Goal: Task Accomplishment & Management: Manage account settings

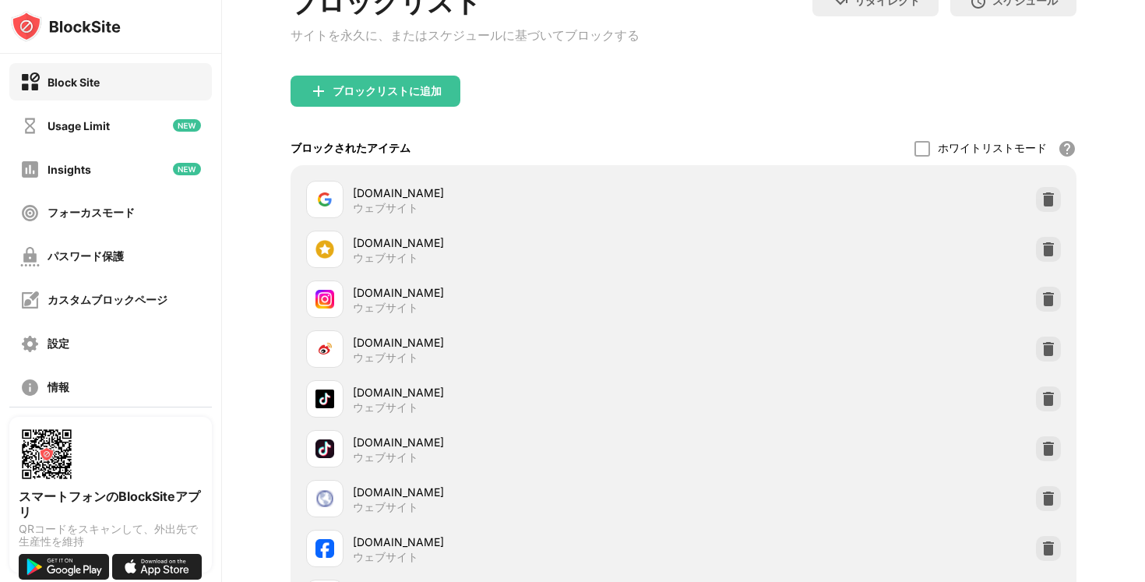
scroll to position [195, 0]
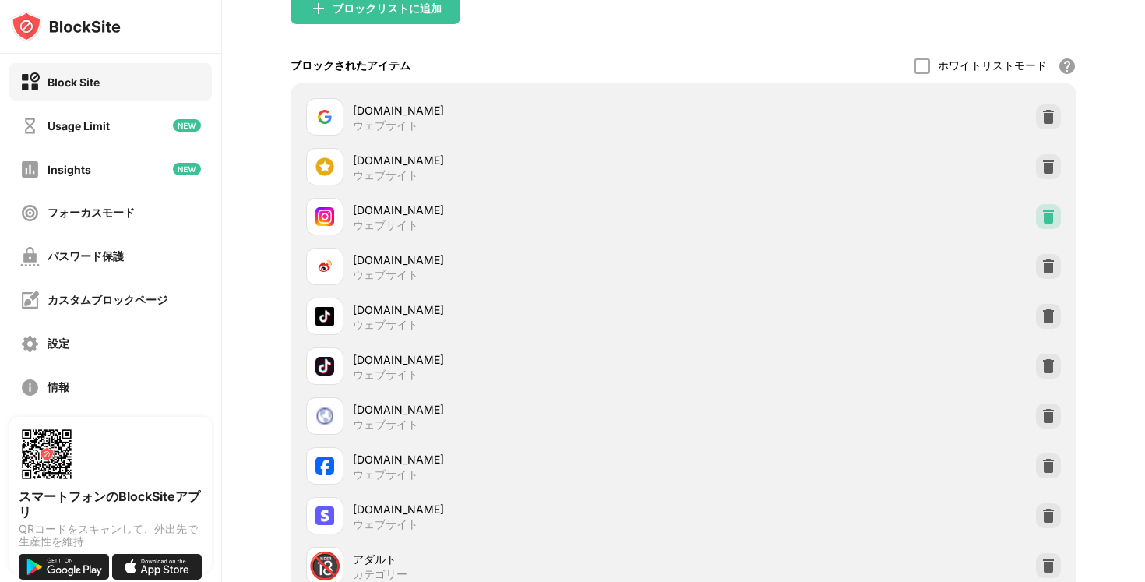
click at [1049, 222] on img at bounding box center [1049, 217] width 16 height 16
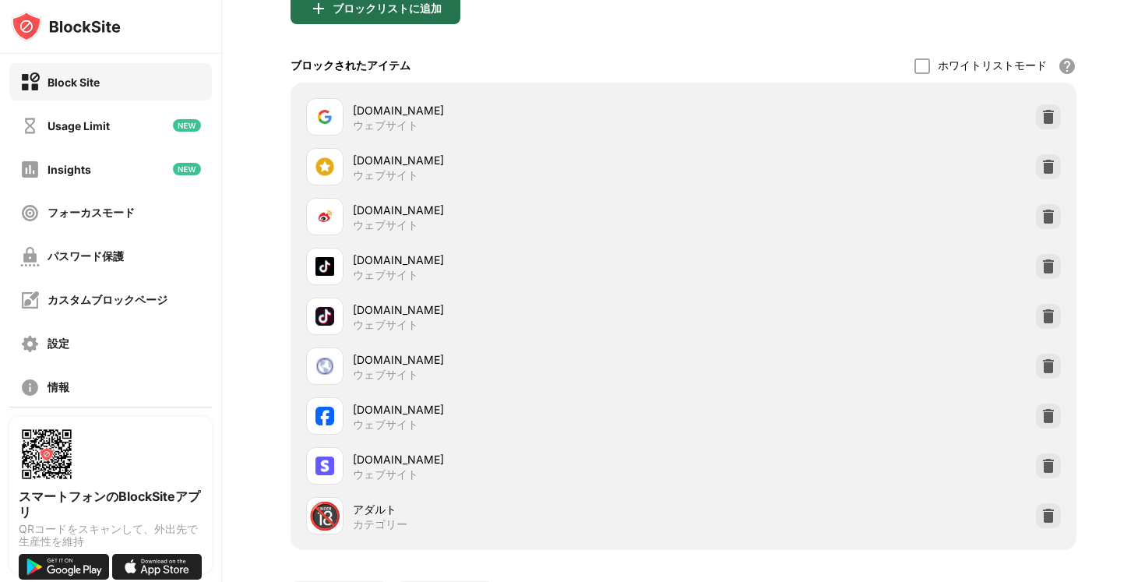
click at [369, 15] on div "ブロックリストに追加" at bounding box center [387, 8] width 109 height 12
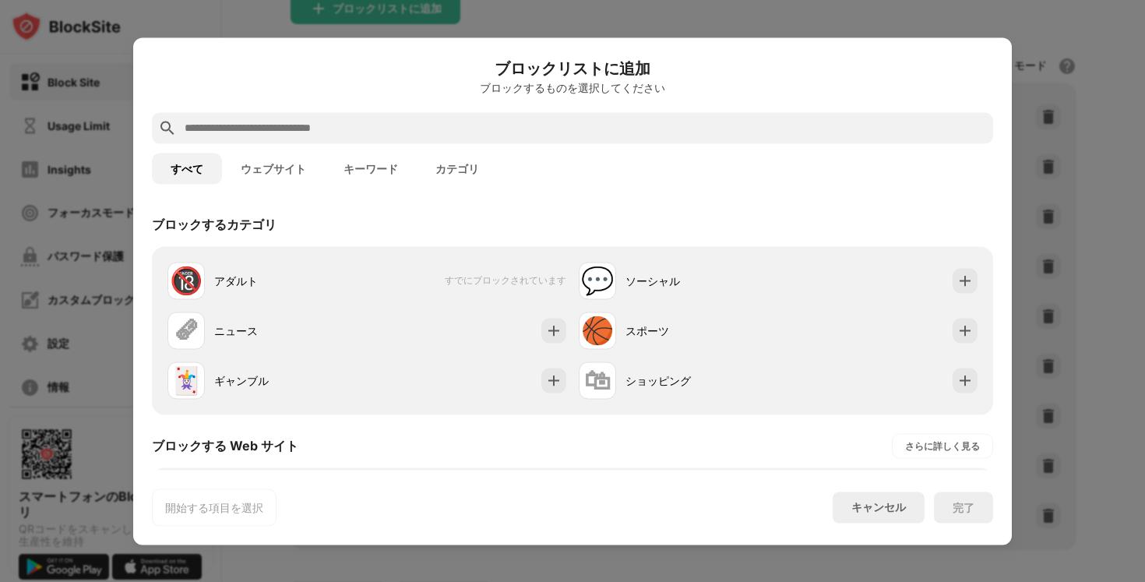
click at [336, 120] on input "text" at bounding box center [585, 127] width 804 height 19
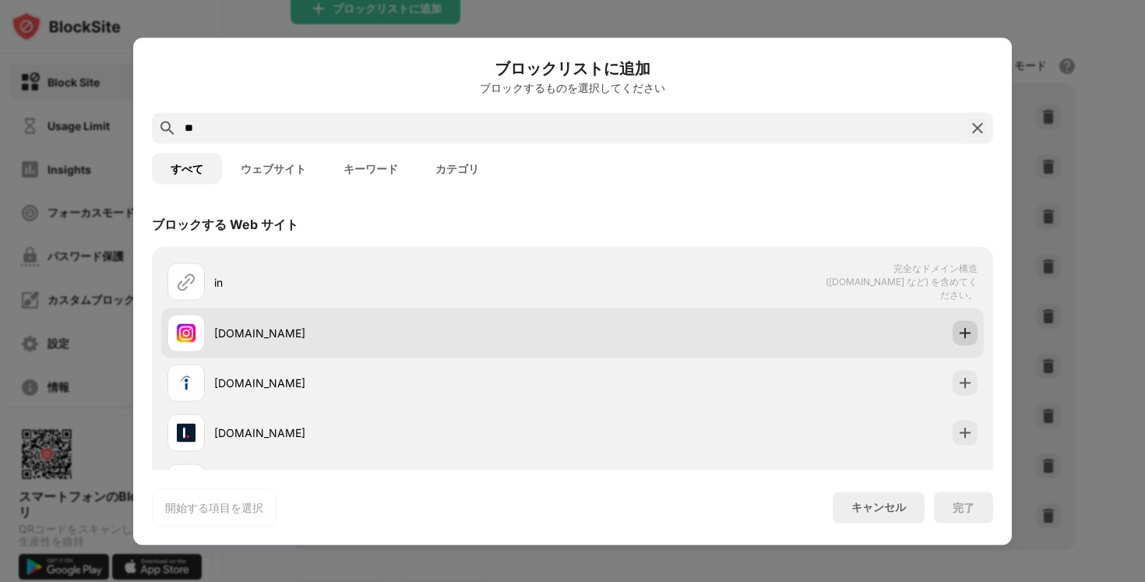
type input "**"
click at [969, 332] on img at bounding box center [965, 333] width 16 height 16
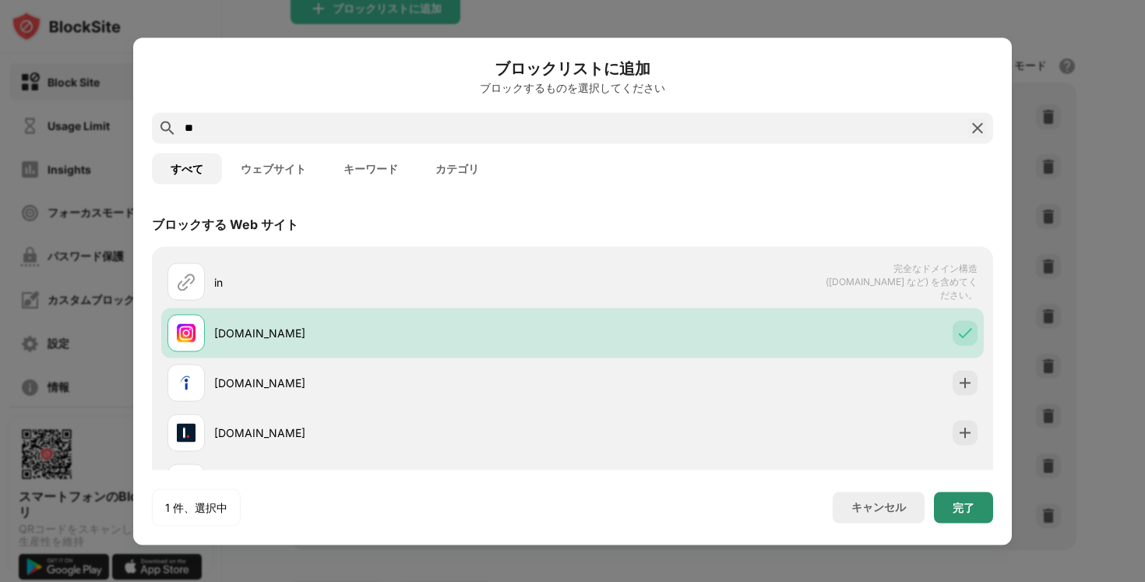
click at [944, 503] on div "完了" at bounding box center [963, 507] width 59 height 31
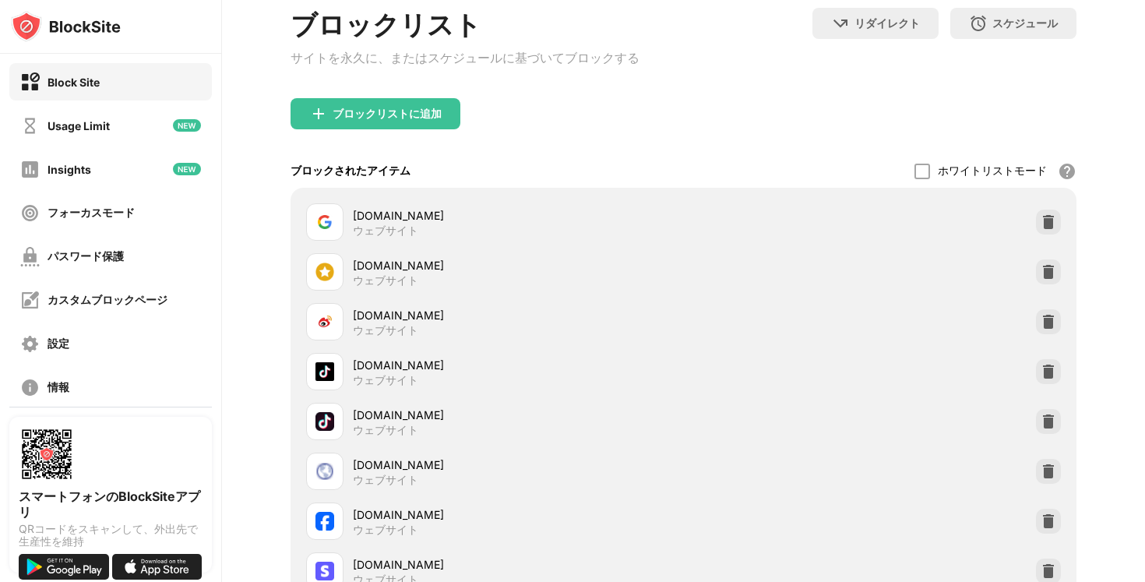
scroll to position [341, 0]
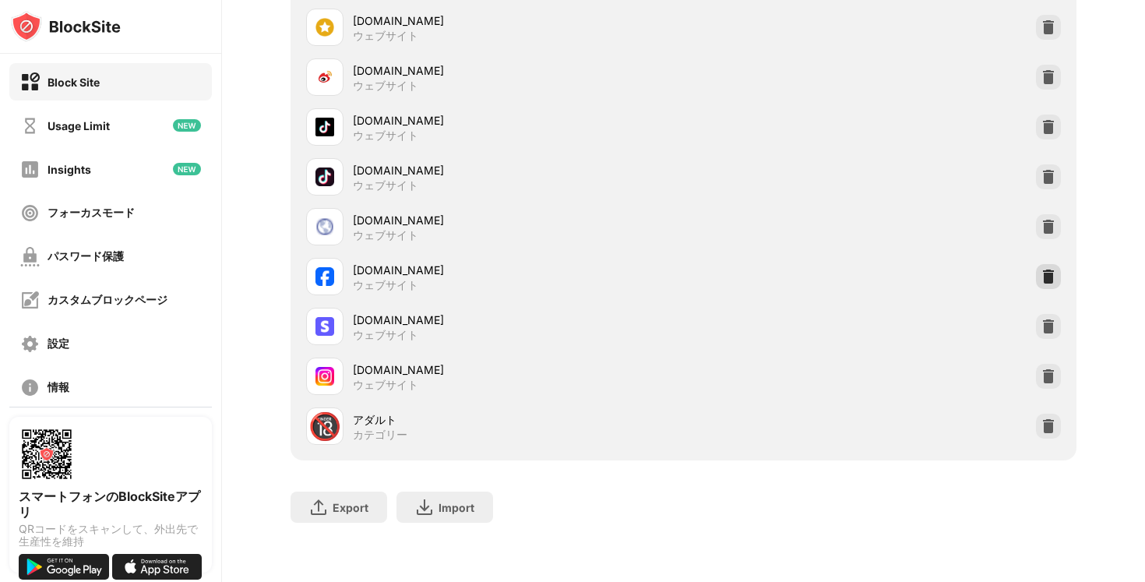
click at [1057, 273] on div at bounding box center [1048, 276] width 25 height 25
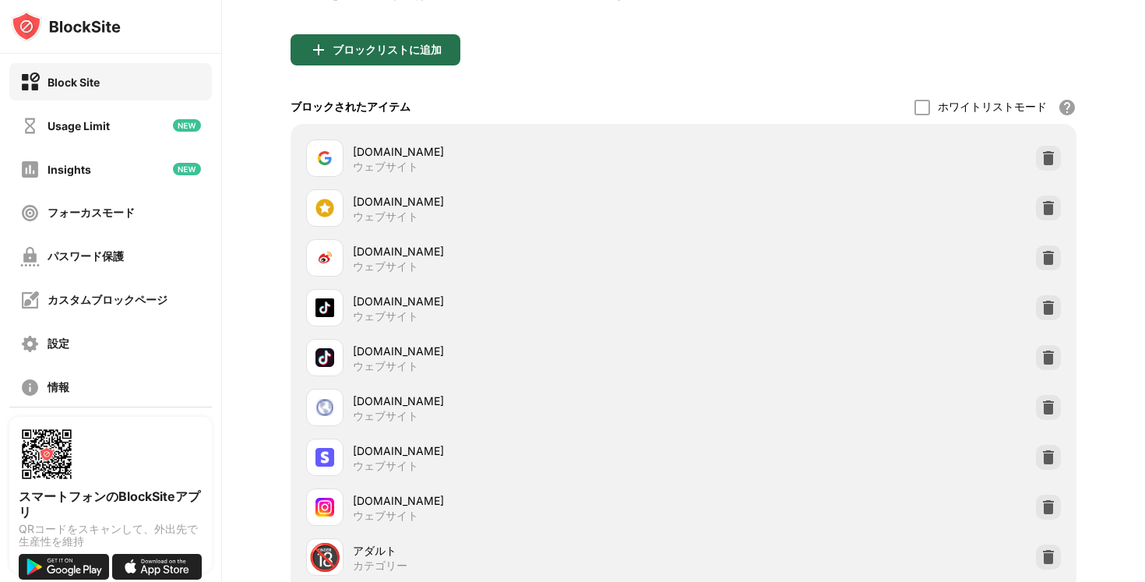
click at [389, 62] on div "ブロックリストに追加" at bounding box center [376, 49] width 170 height 31
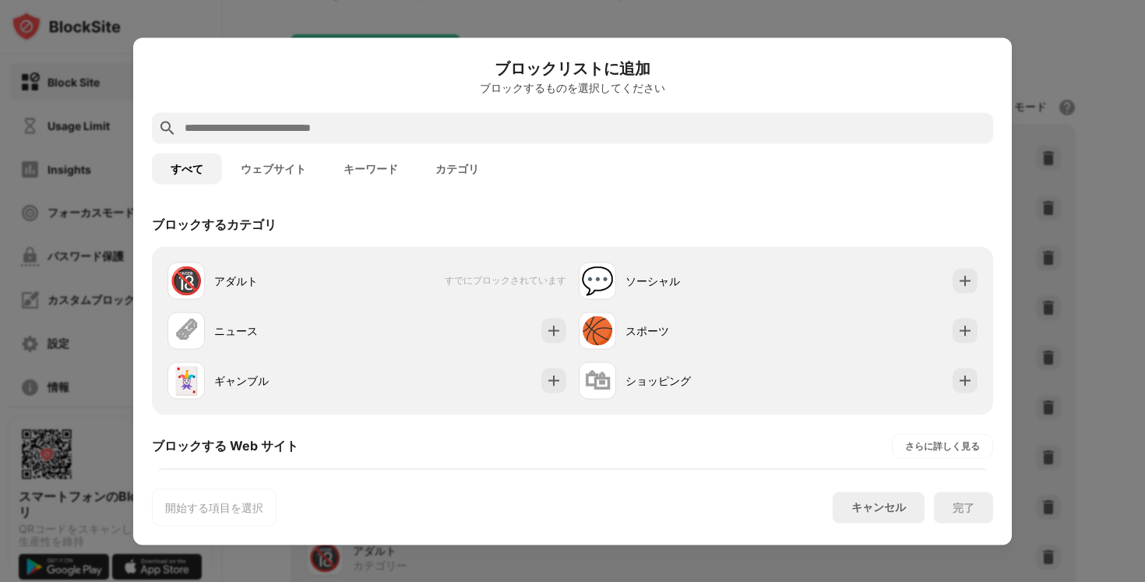
click at [361, 124] on input "text" at bounding box center [585, 127] width 804 height 19
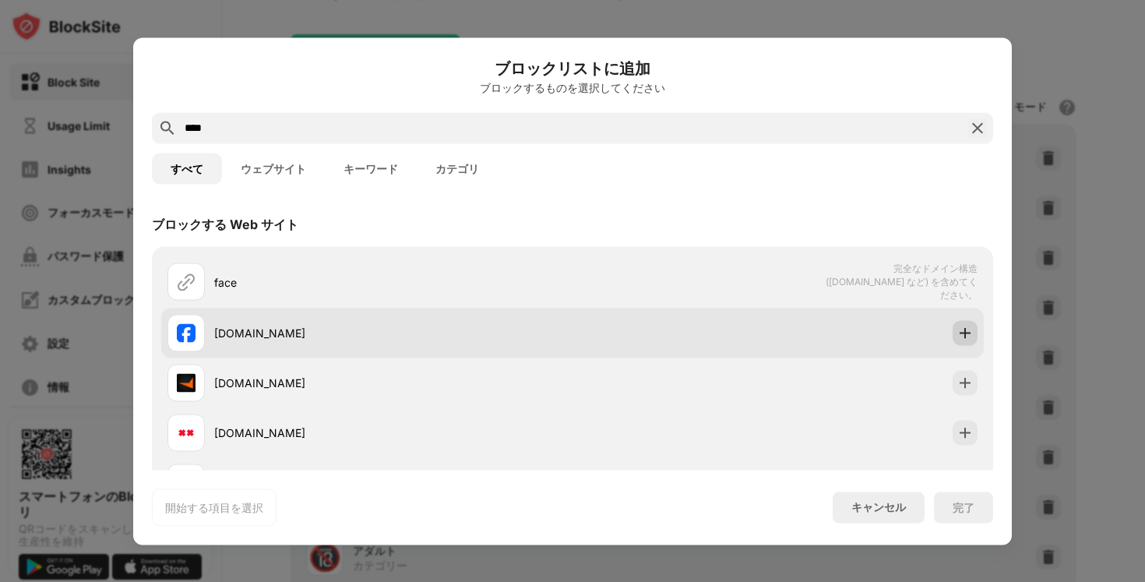
type input "****"
click at [962, 331] on img at bounding box center [965, 333] width 16 height 16
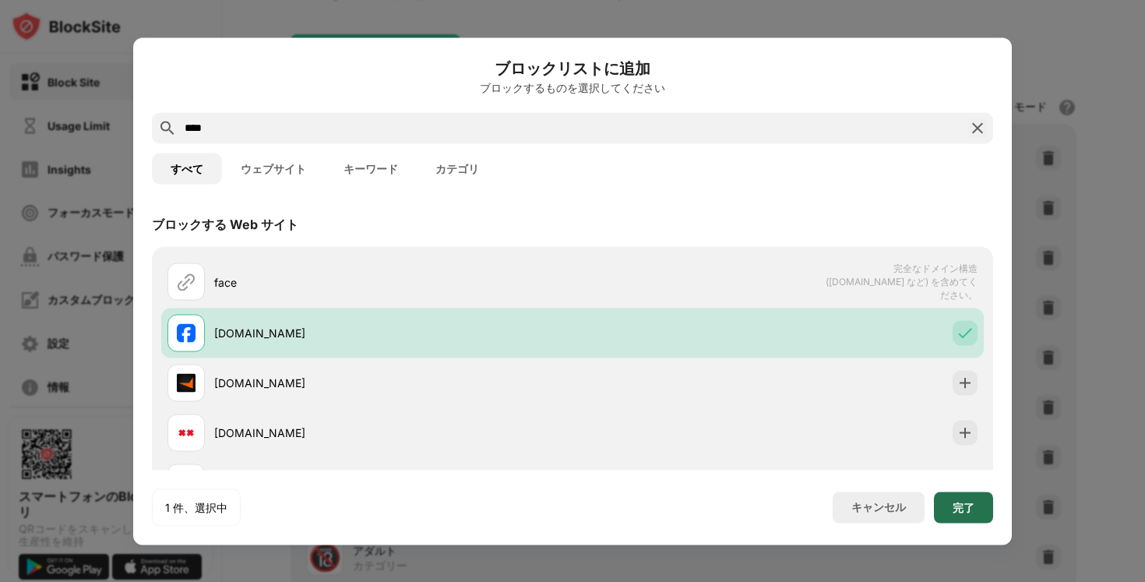
click at [960, 505] on div "完了" at bounding box center [964, 507] width 22 height 12
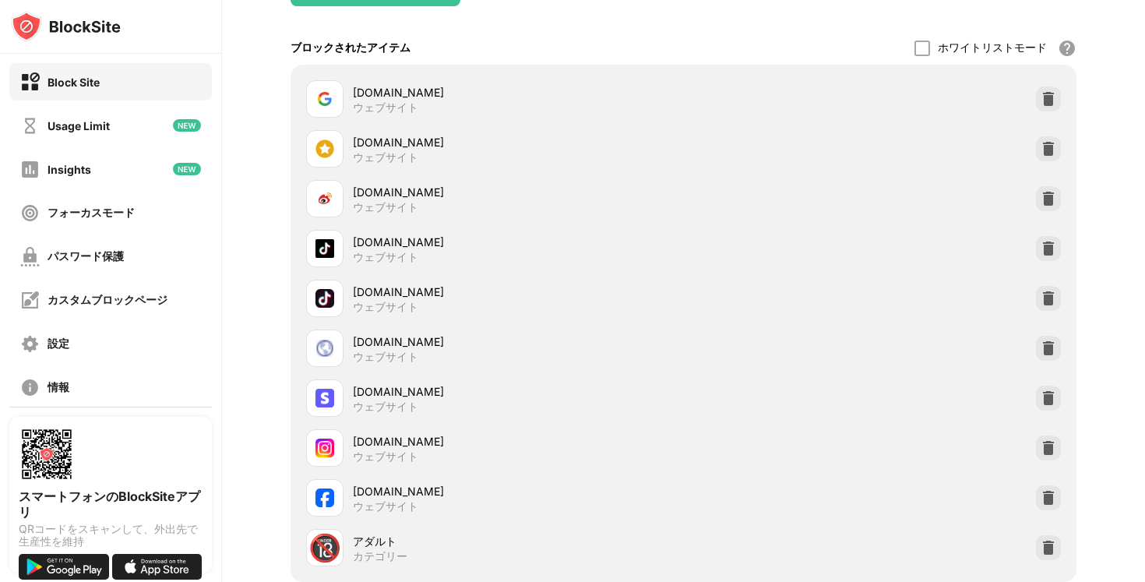
scroll to position [341, 0]
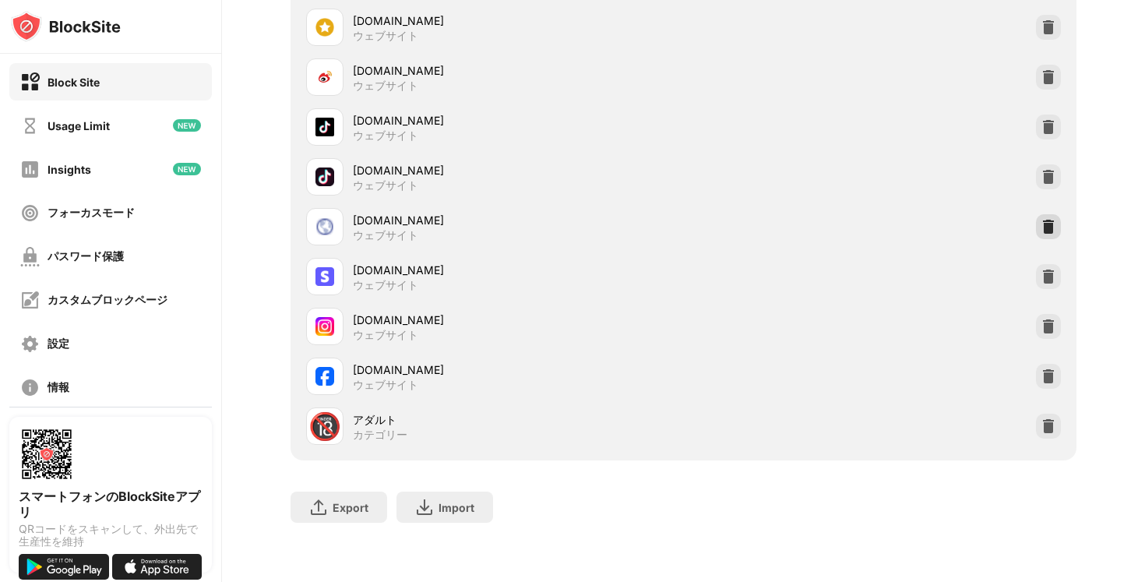
click at [1054, 225] on img at bounding box center [1049, 227] width 16 height 16
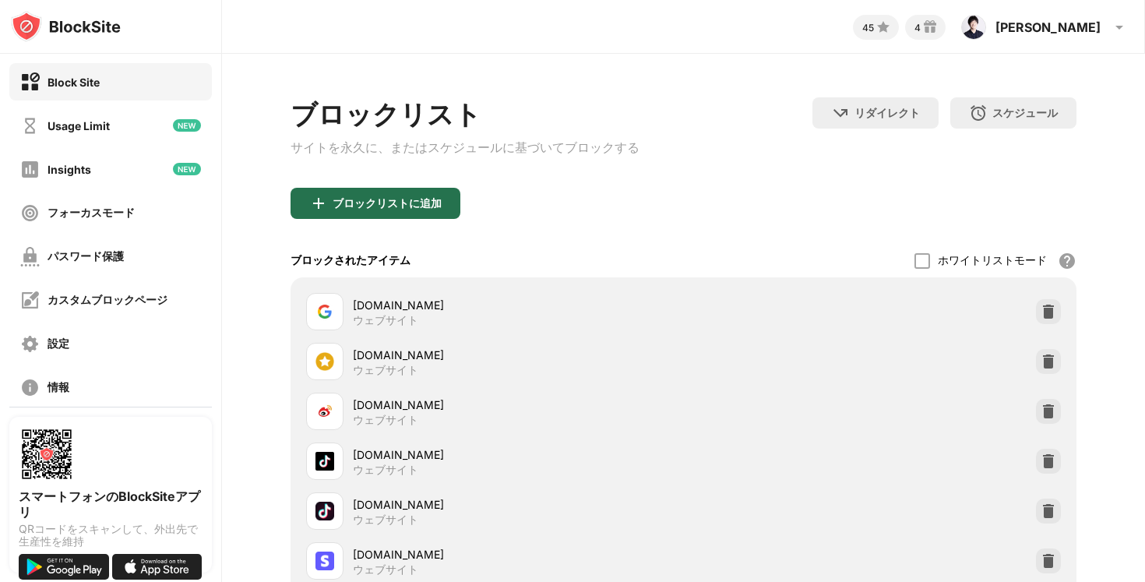
click at [409, 210] on div "ブロックリストに追加" at bounding box center [387, 203] width 109 height 12
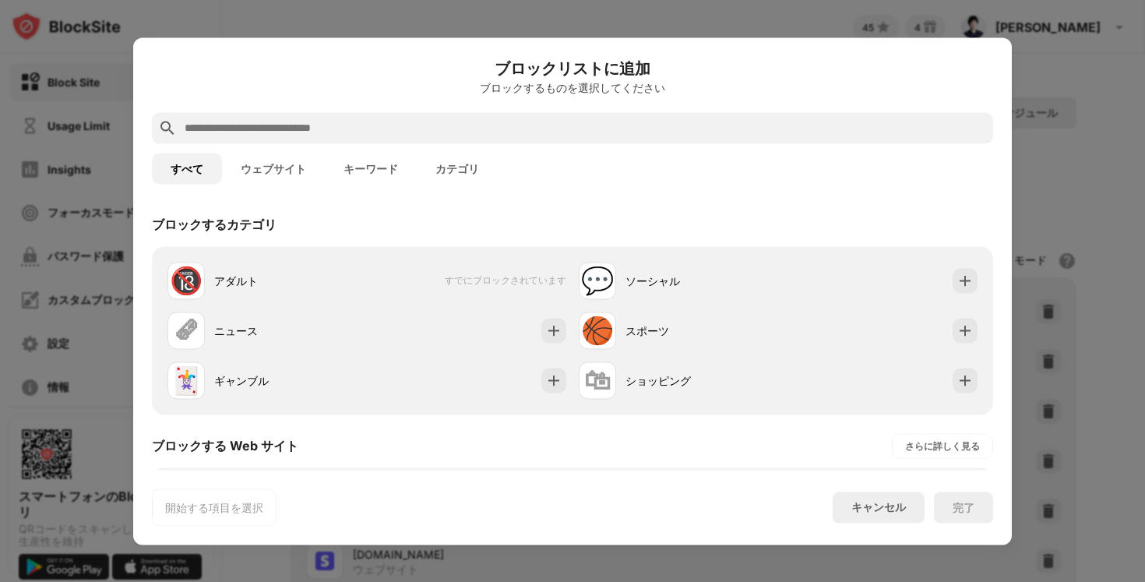
click at [358, 125] on input "text" at bounding box center [585, 127] width 804 height 19
paste input "**********"
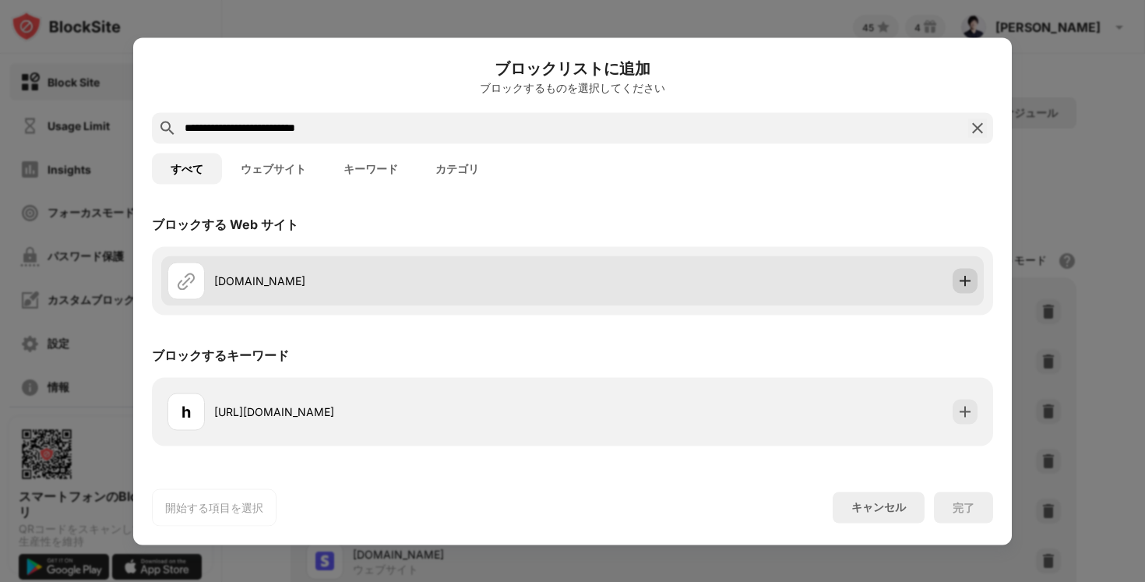
type input "**********"
click at [961, 280] on img at bounding box center [965, 281] width 16 height 16
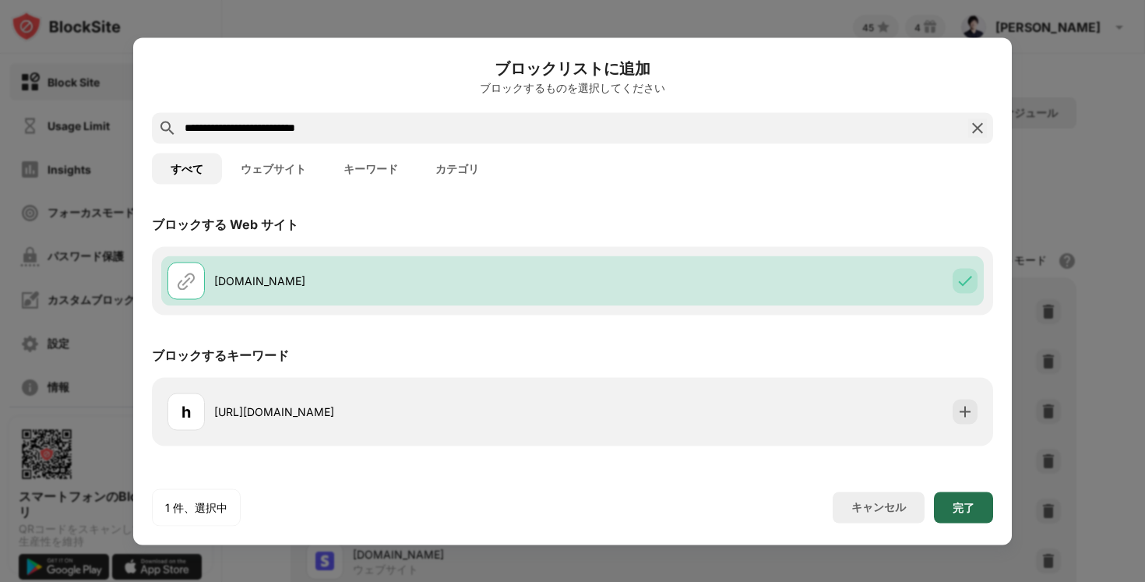
click at [977, 502] on div "完了" at bounding box center [963, 507] width 59 height 31
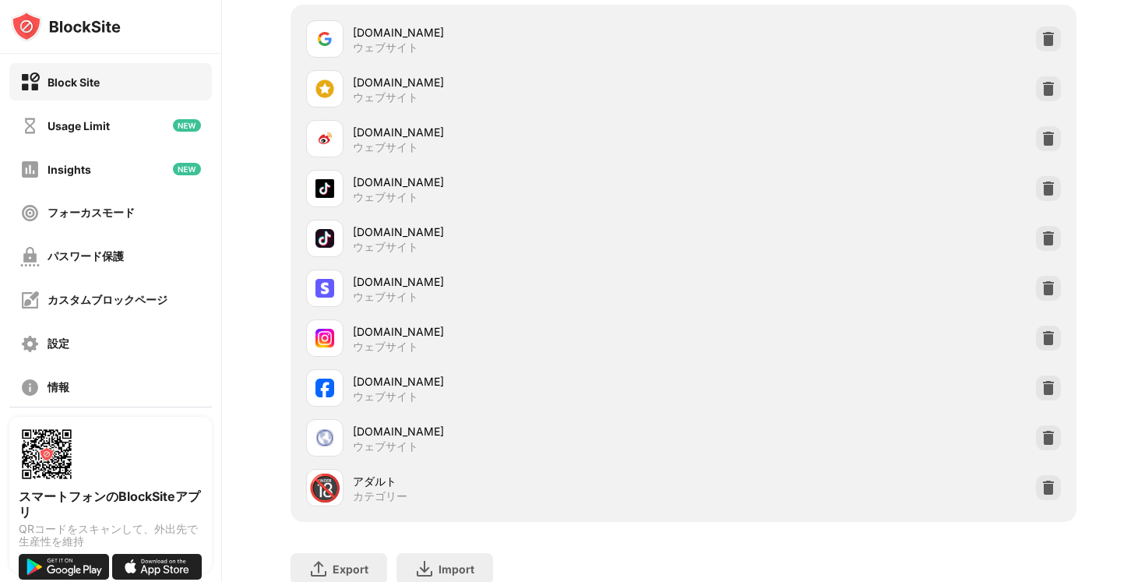
scroll to position [273, 0]
click at [1046, 196] on img at bounding box center [1049, 188] width 16 height 16
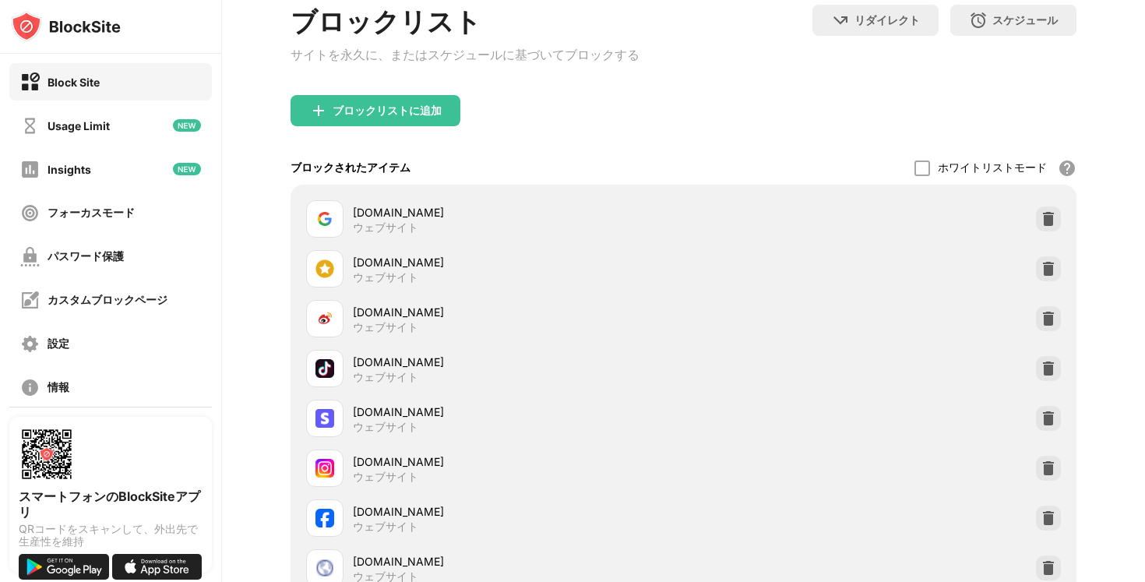
scroll to position [0, 0]
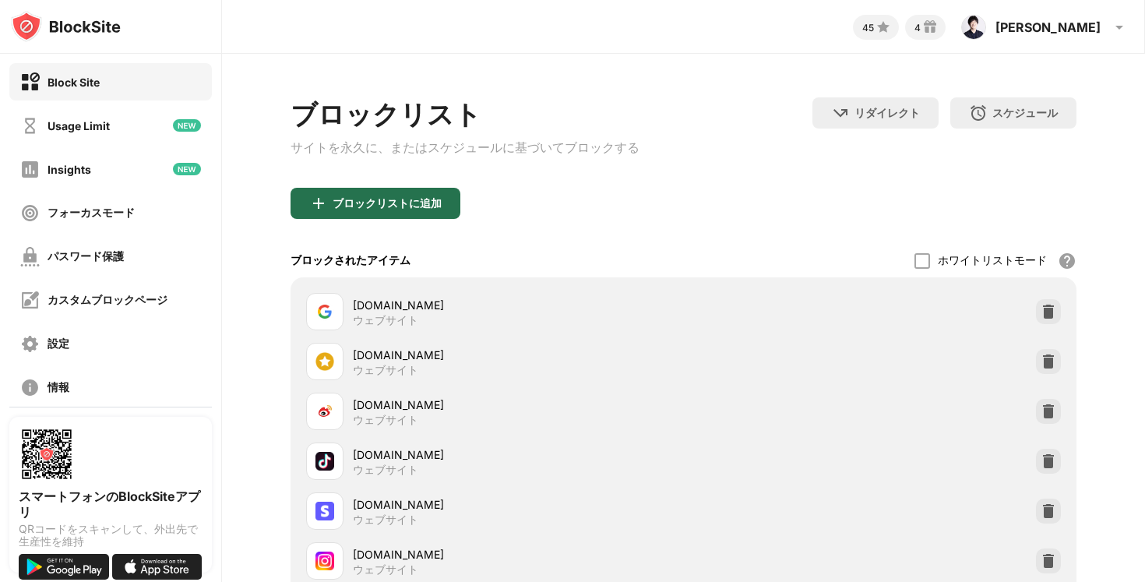
click at [378, 217] on div "ブロックリストに追加" at bounding box center [376, 203] width 170 height 31
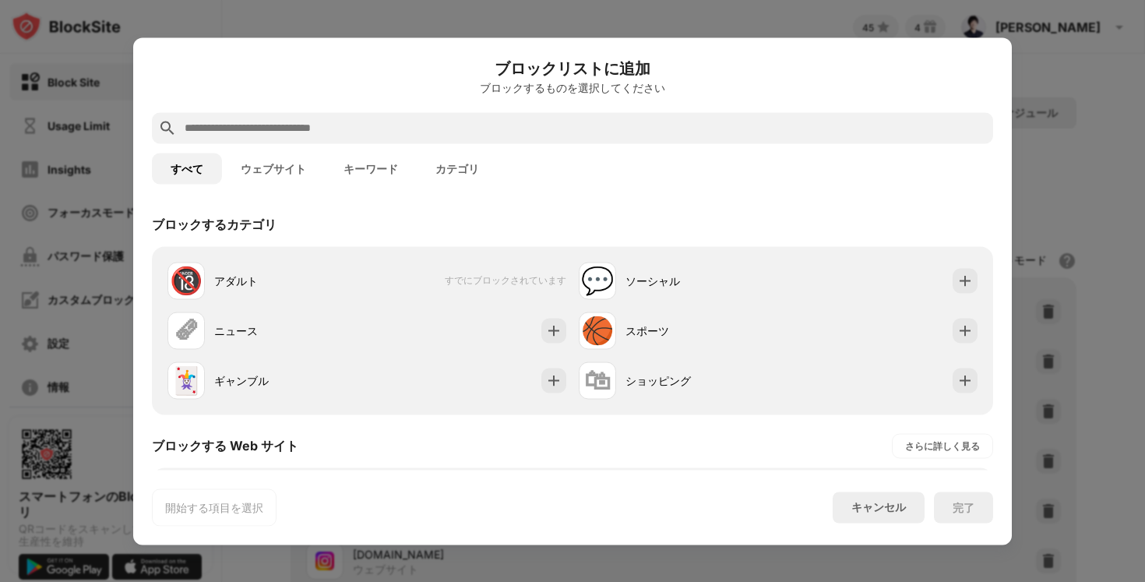
click at [365, 125] on input "text" at bounding box center [585, 127] width 804 height 19
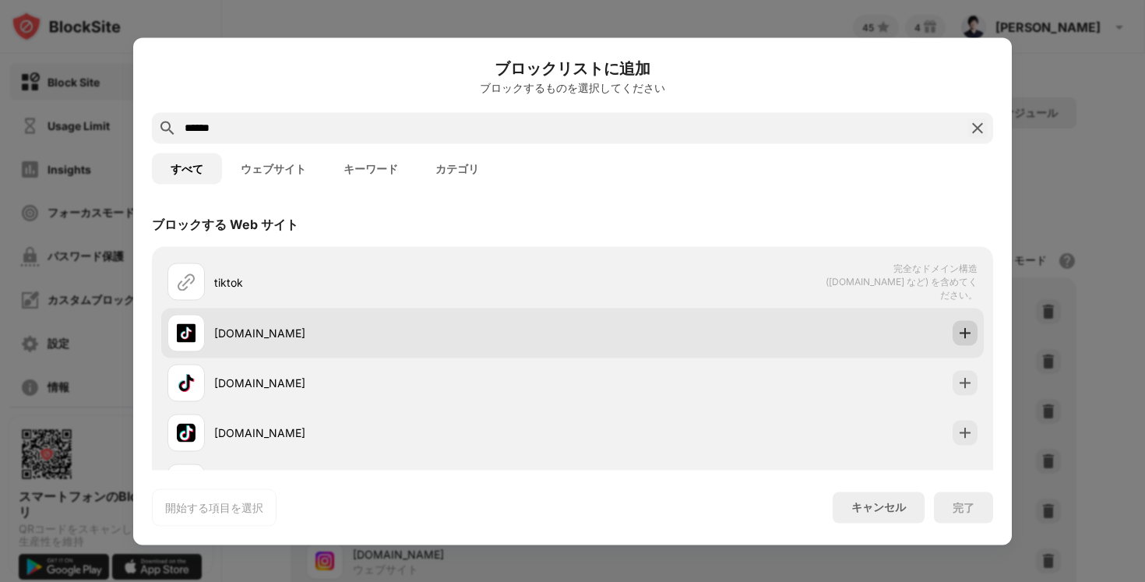
type input "******"
click at [971, 330] on img at bounding box center [965, 333] width 16 height 16
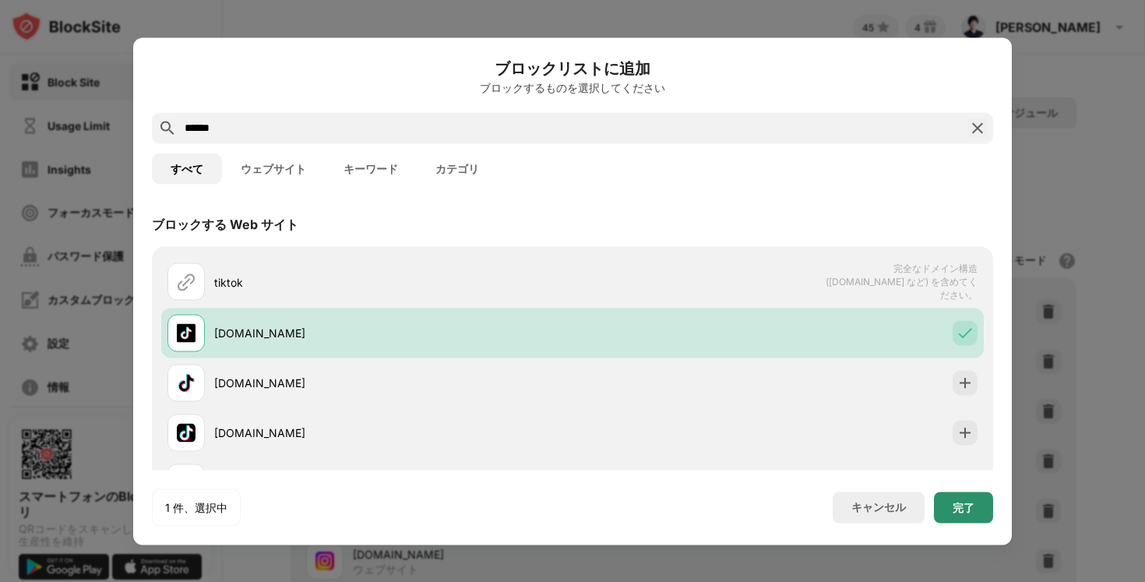
click at [958, 512] on div "完了" at bounding box center [964, 507] width 22 height 12
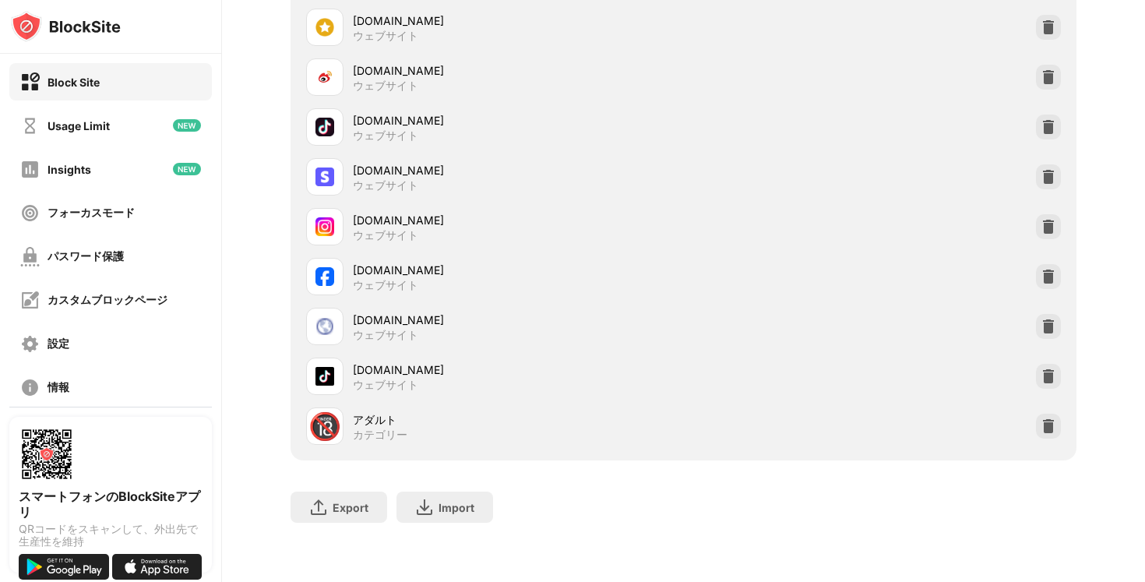
scroll to position [341, 0]
click at [1045, 176] on img at bounding box center [1049, 177] width 16 height 16
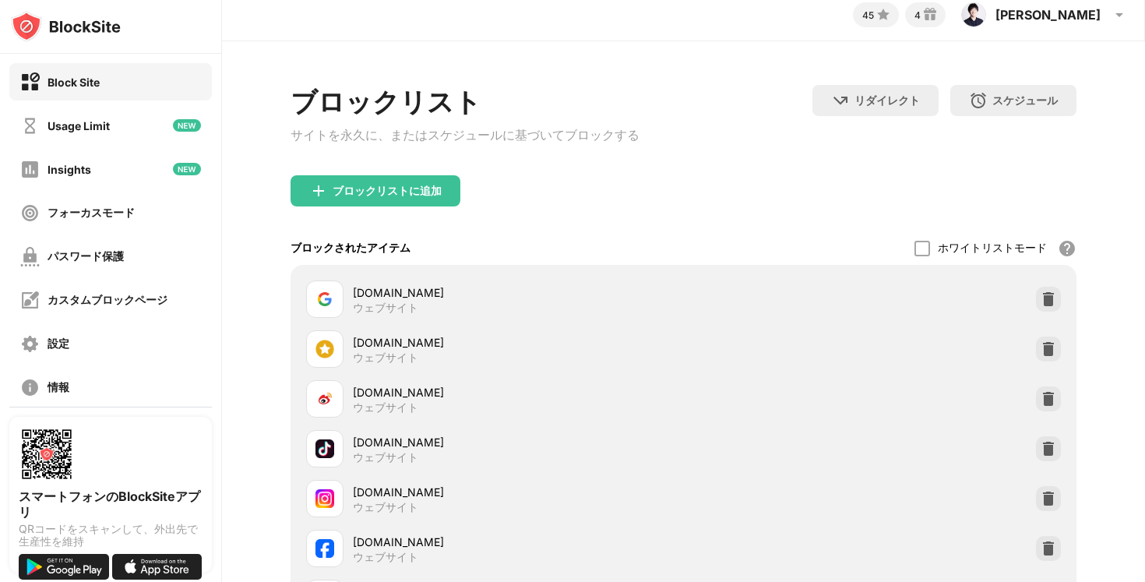
scroll to position [0, 0]
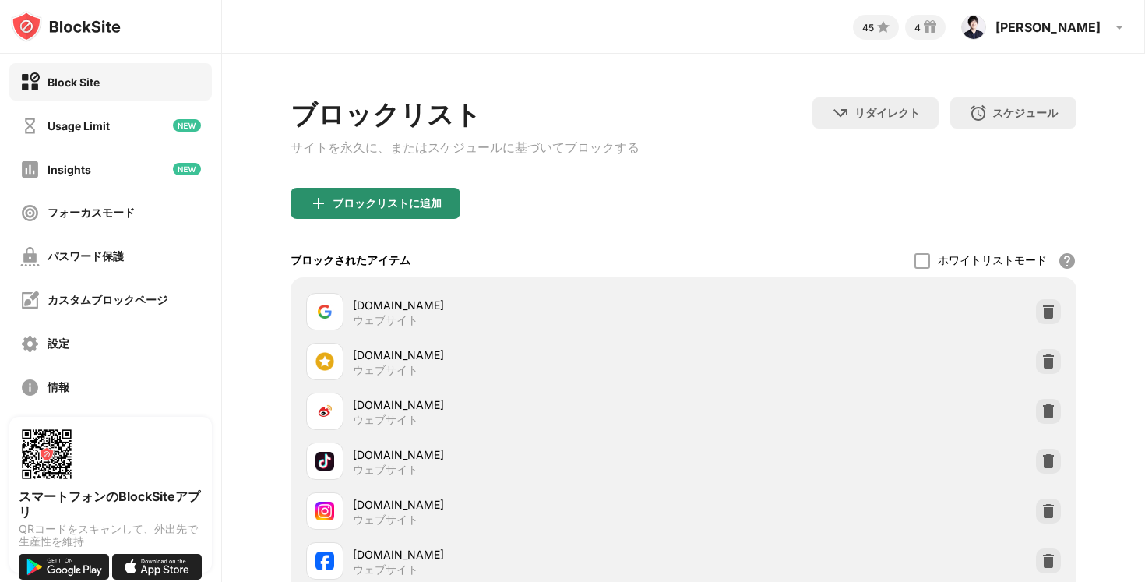
click at [390, 206] on div "ブロックリストに追加" at bounding box center [387, 203] width 109 height 12
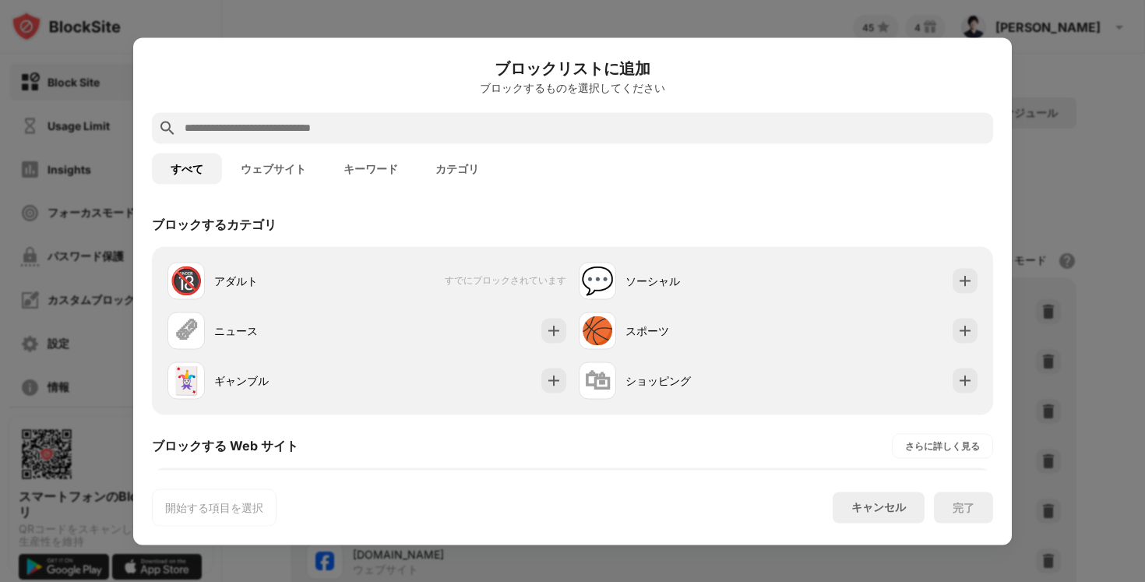
click at [391, 122] on input "text" at bounding box center [585, 127] width 804 height 19
paste input "**********"
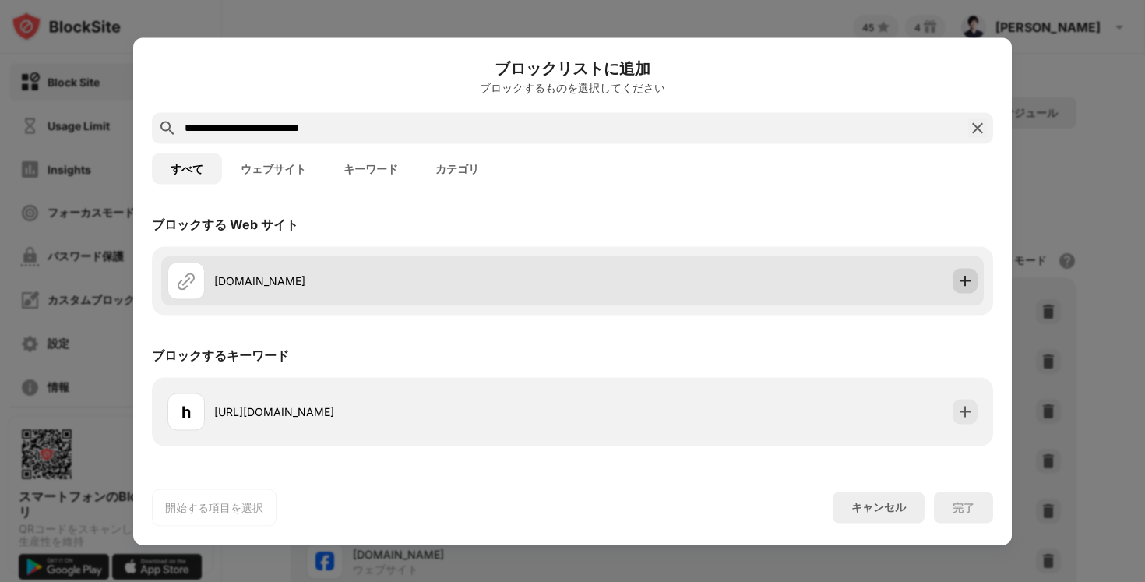
type input "**********"
click at [966, 283] on img at bounding box center [965, 281] width 16 height 16
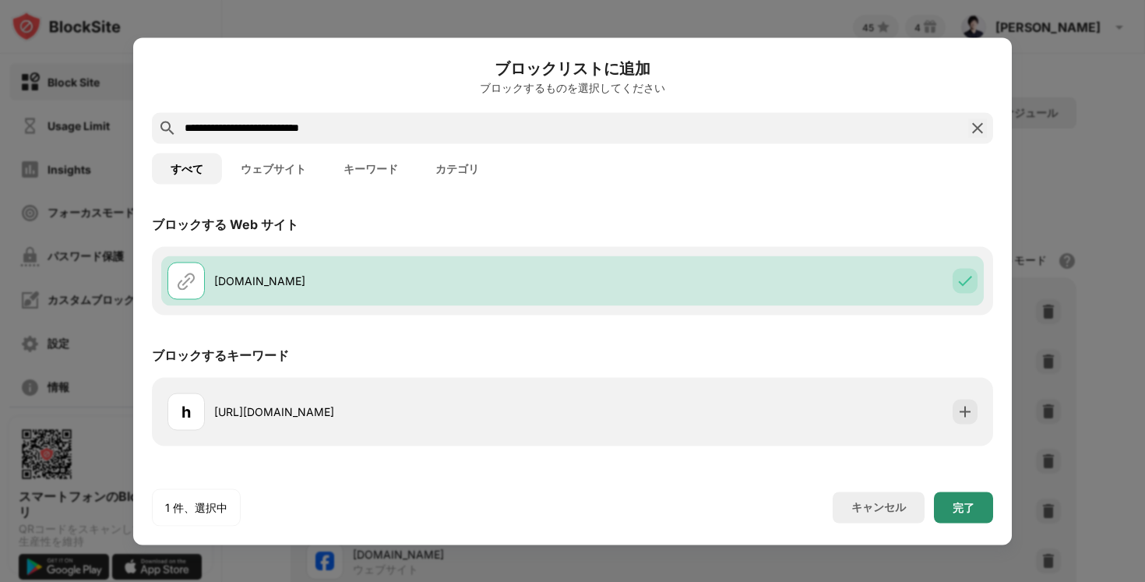
click at [973, 501] on div "完了" at bounding box center [964, 507] width 22 height 12
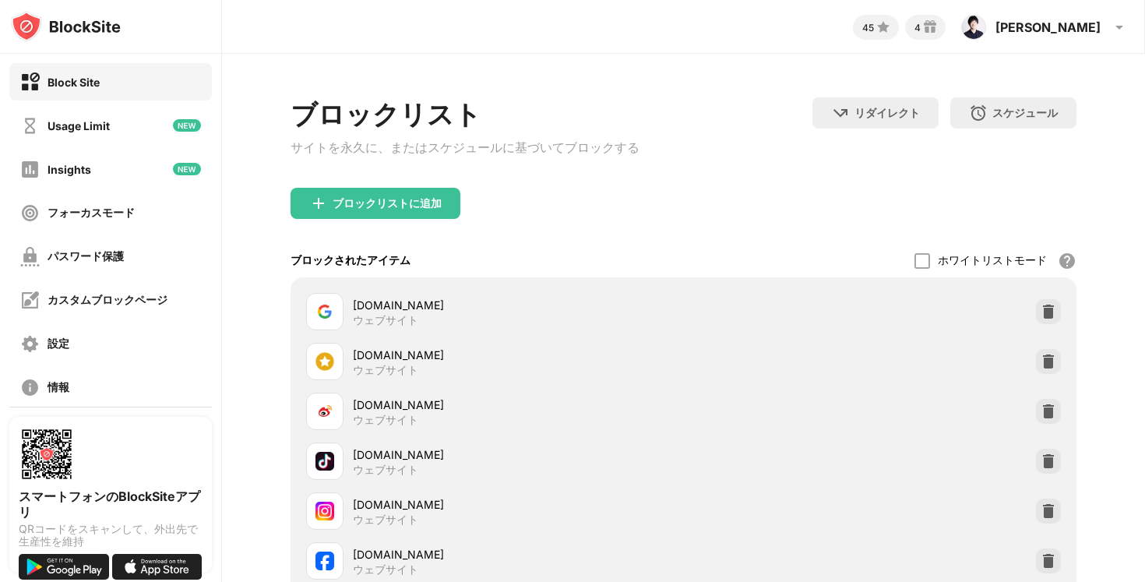
click at [606, 131] on div "ブロックリスト" at bounding box center [465, 115] width 349 height 36
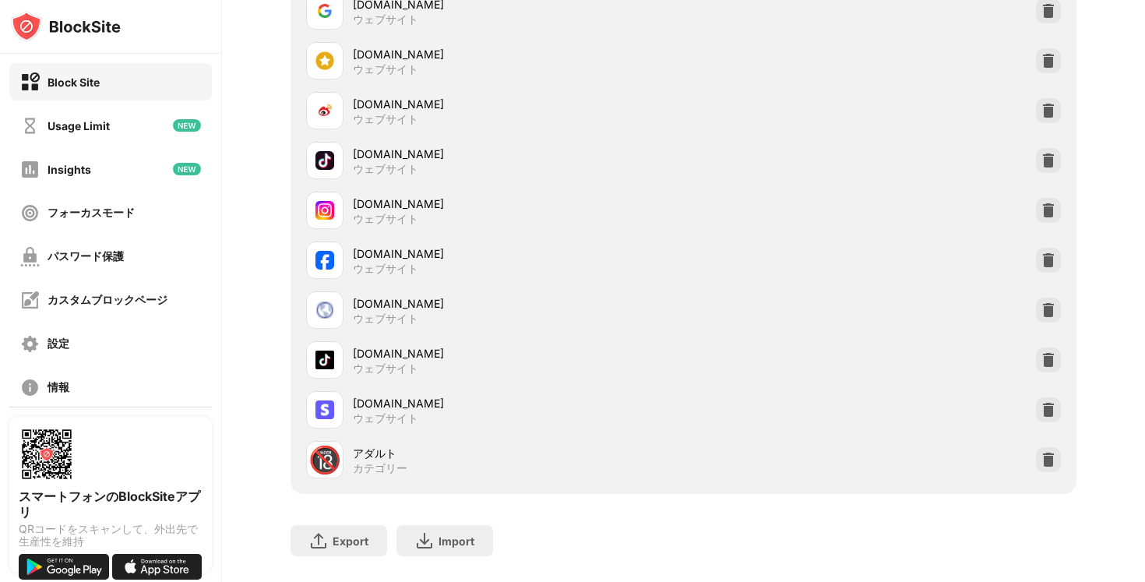
scroll to position [242, 0]
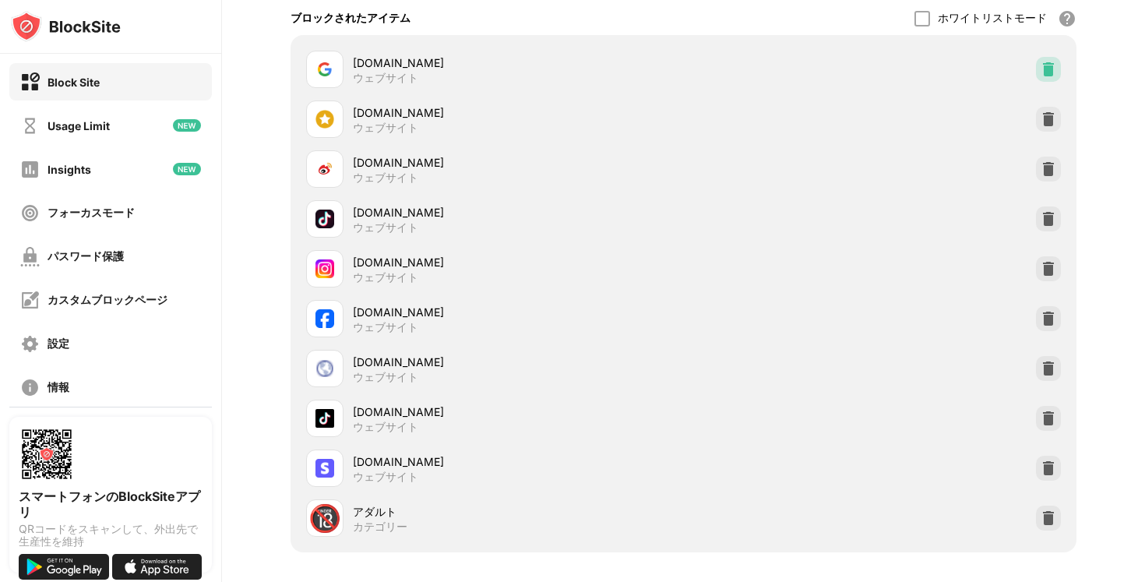
click at [1050, 77] on img at bounding box center [1049, 70] width 16 height 16
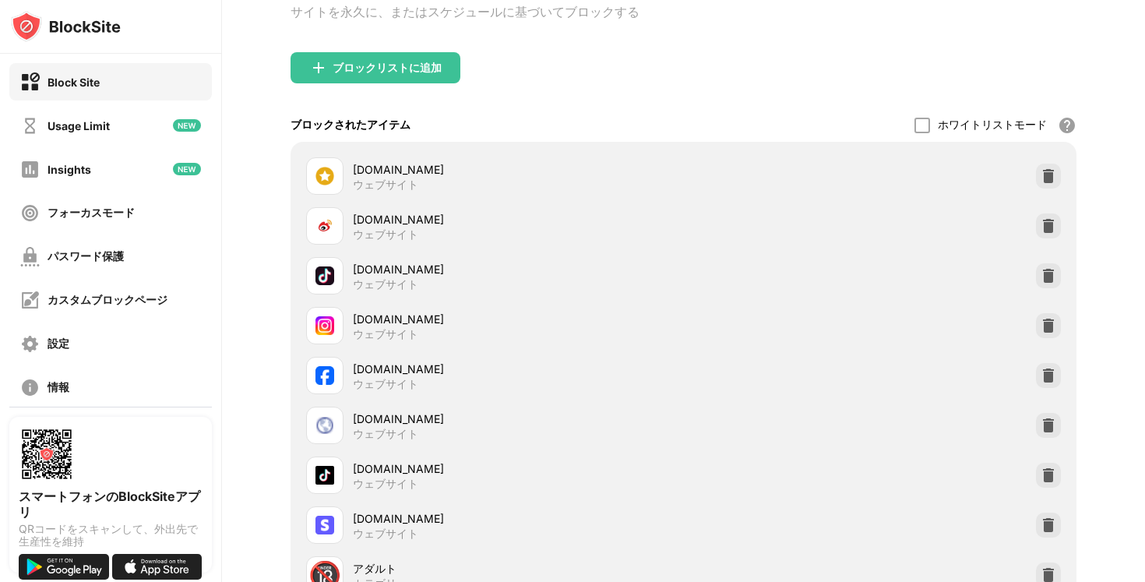
scroll to position [70, 0]
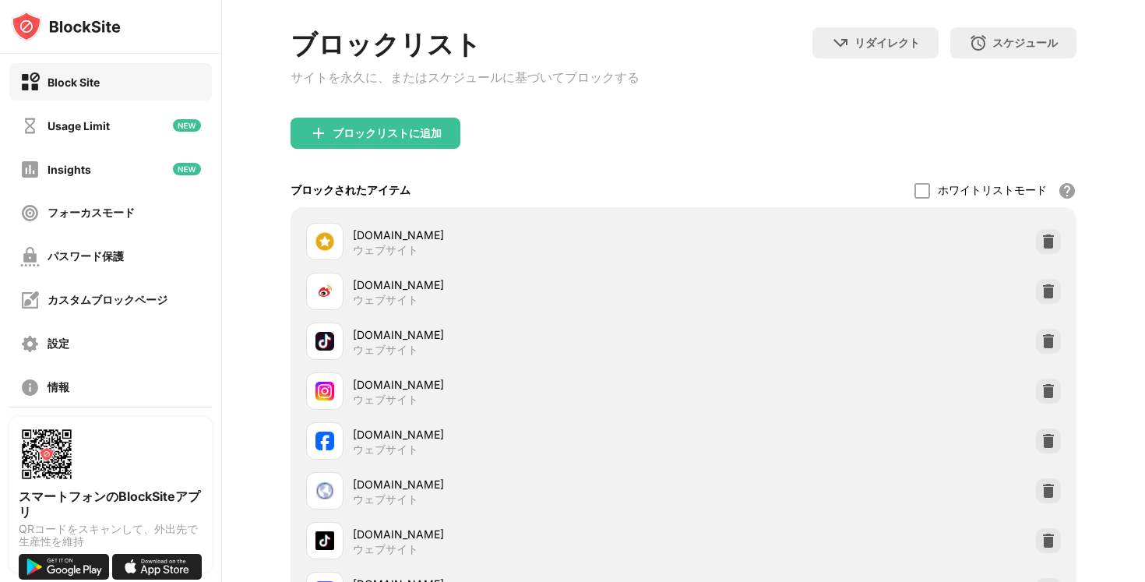
click at [386, 118] on div "ブロックリスト サイトを永久に、またはスケジュールに基づいてブロックする" at bounding box center [465, 72] width 349 height 90
click at [381, 131] on div "ブロックリストに追加" at bounding box center [376, 133] width 170 height 31
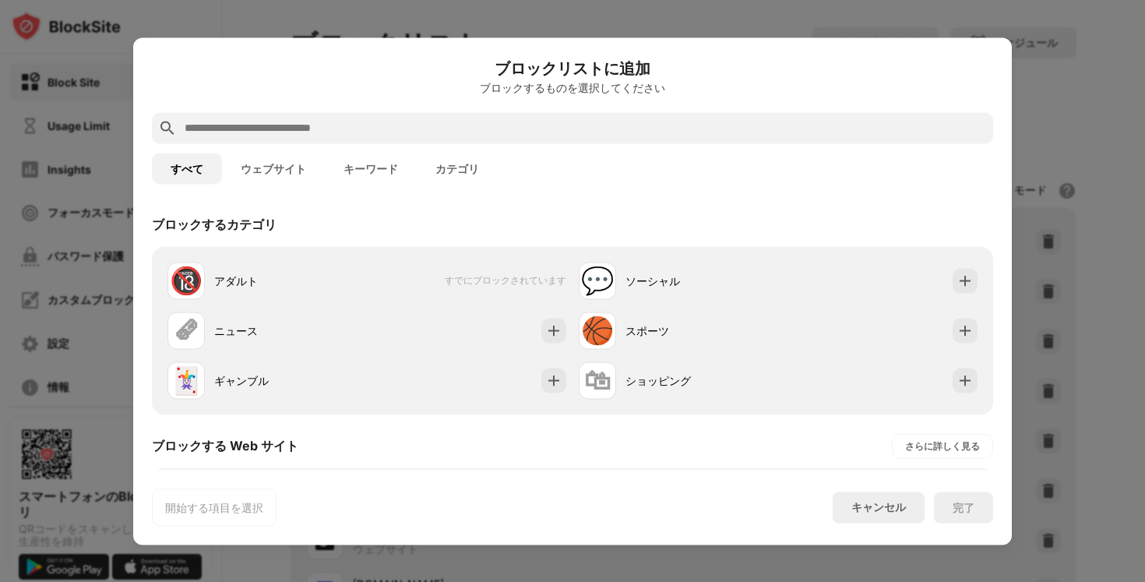
click at [365, 118] on input "text" at bounding box center [585, 127] width 804 height 19
paste input "**********"
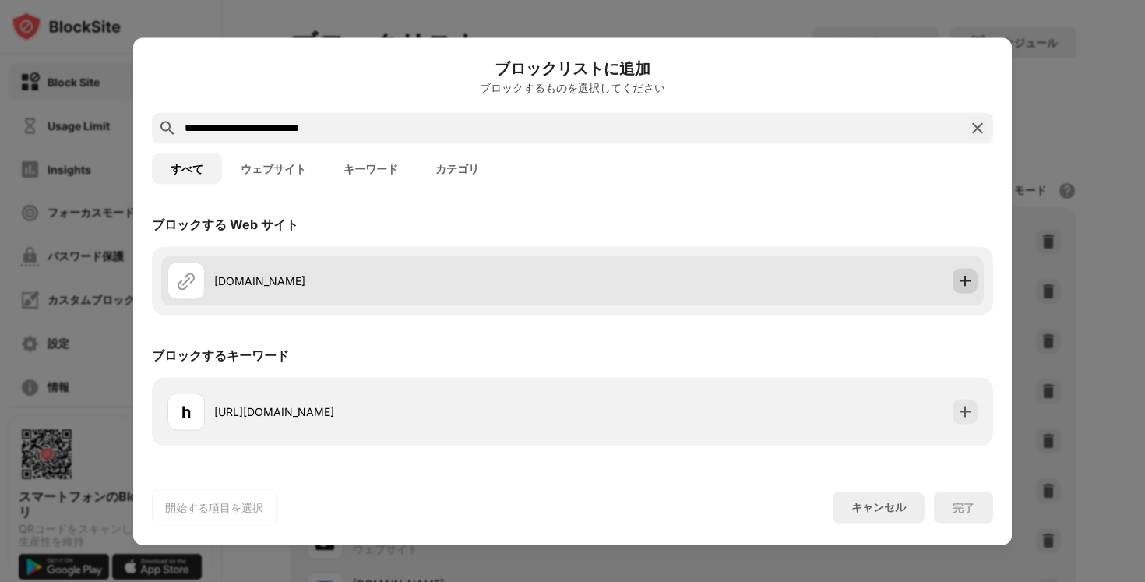
type input "**********"
click at [960, 285] on img at bounding box center [965, 281] width 16 height 16
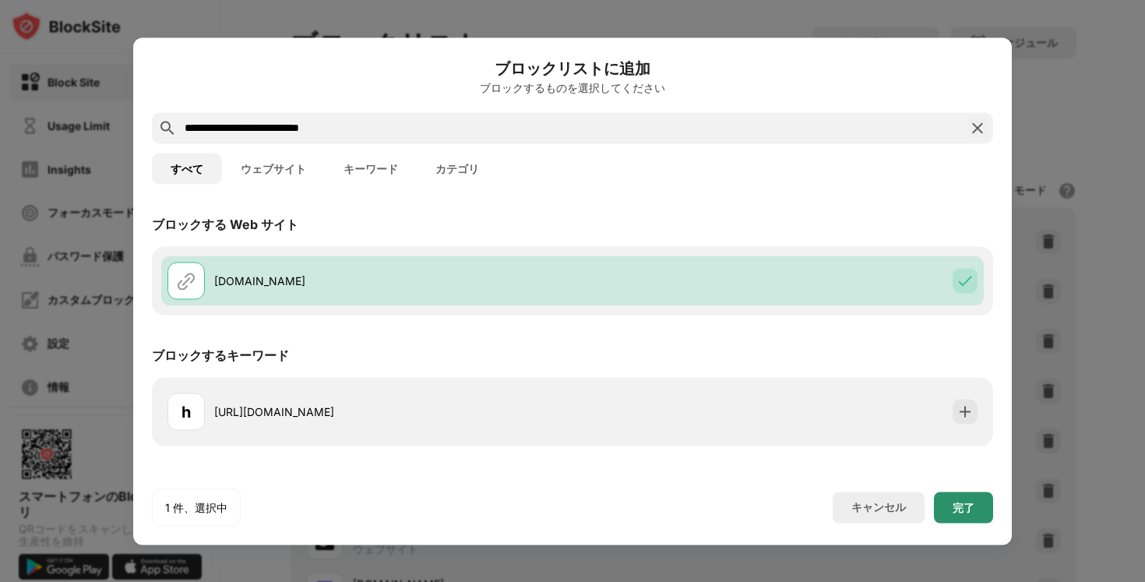
click at [965, 508] on div "完了" at bounding box center [964, 507] width 22 height 12
